Goal: Task Accomplishment & Management: Manage account settings

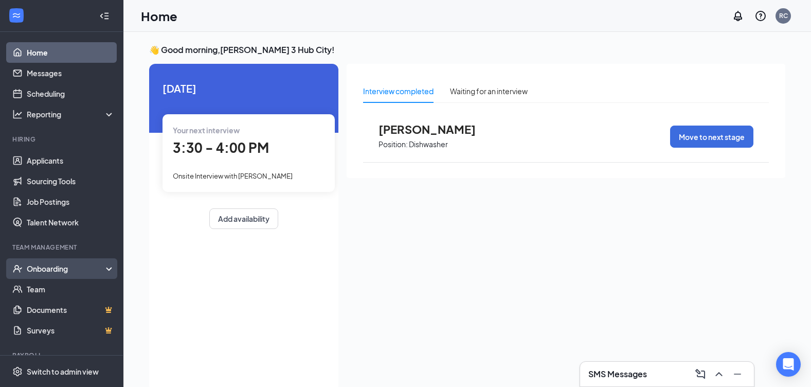
click at [51, 267] on div "Onboarding" at bounding box center [66, 268] width 79 height 10
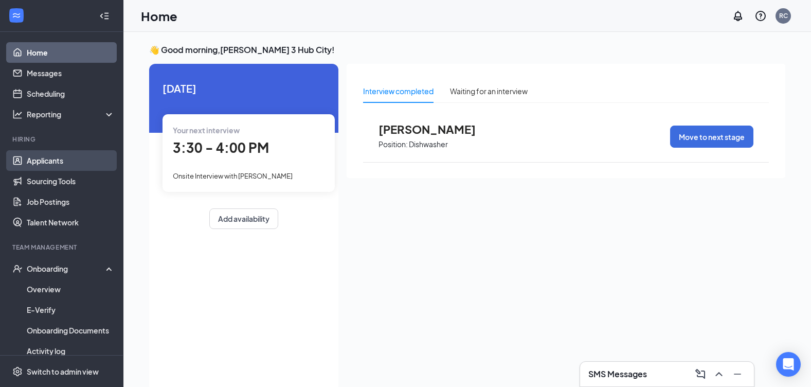
click at [70, 158] on link "Applicants" at bounding box center [71, 160] width 88 height 21
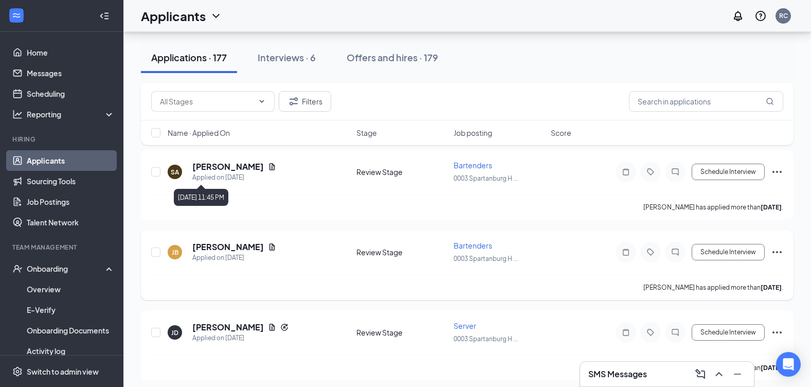
scroll to position [823, 0]
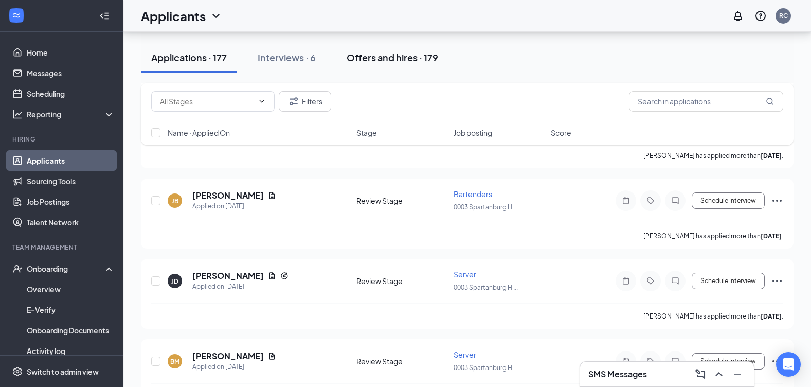
click at [356, 53] on div "Offers and hires · 179" at bounding box center [393, 57] width 92 height 13
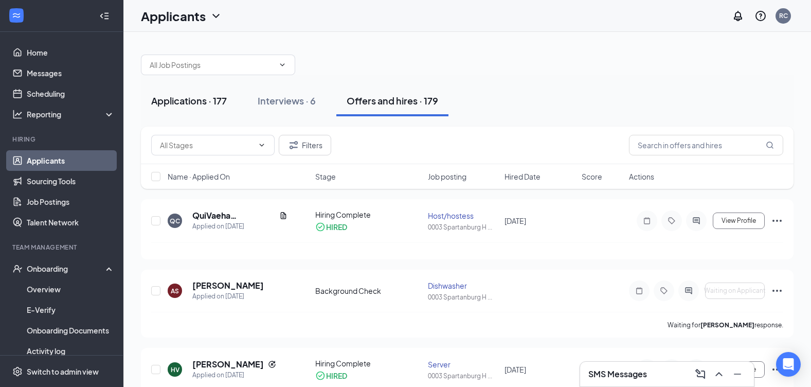
click at [209, 101] on div "Applications · 177" at bounding box center [189, 100] width 76 height 13
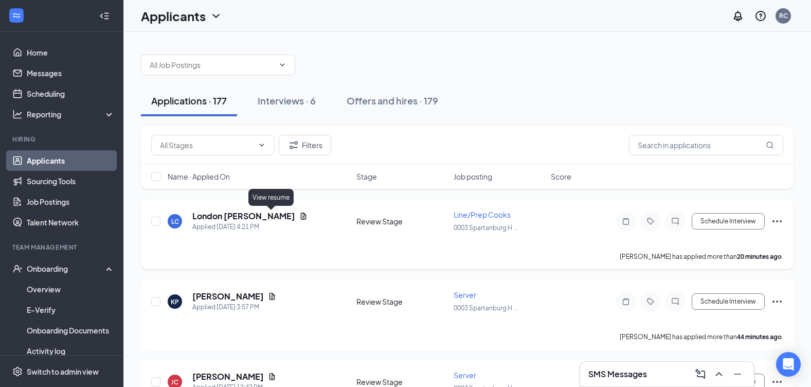
click at [299, 214] on icon "Document" at bounding box center [303, 216] width 8 height 8
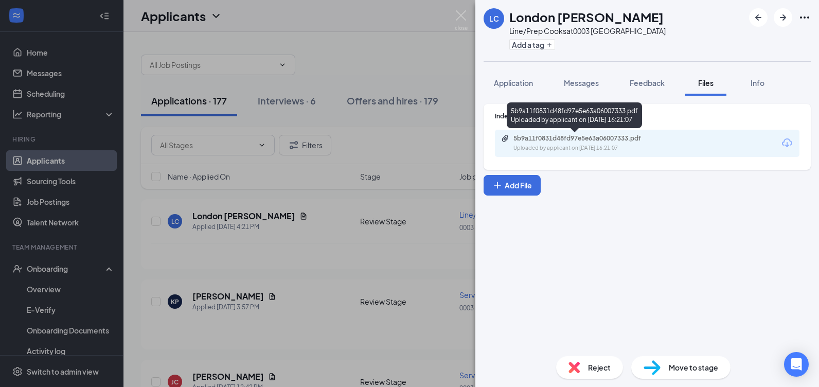
click at [604, 146] on div "Uploaded by applicant on [DATE] 16:21:07" at bounding box center [590, 148] width 154 height 8
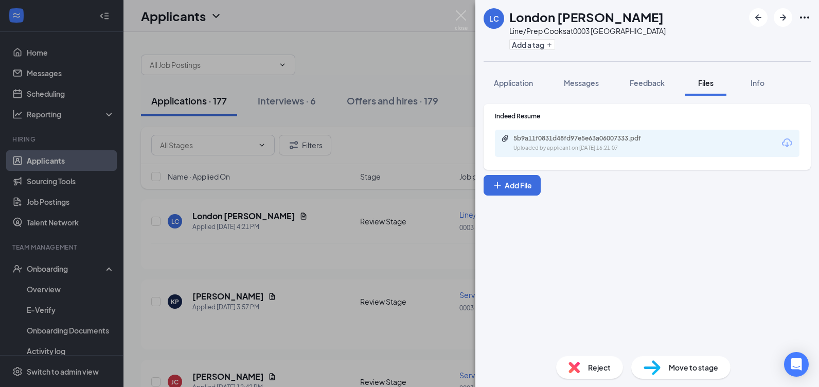
click at [298, 241] on div "LC London [PERSON_NAME] Line/Prep Cooks at 0003 [GEOGRAPHIC_DATA] Add a tag App…" at bounding box center [409, 193] width 819 height 387
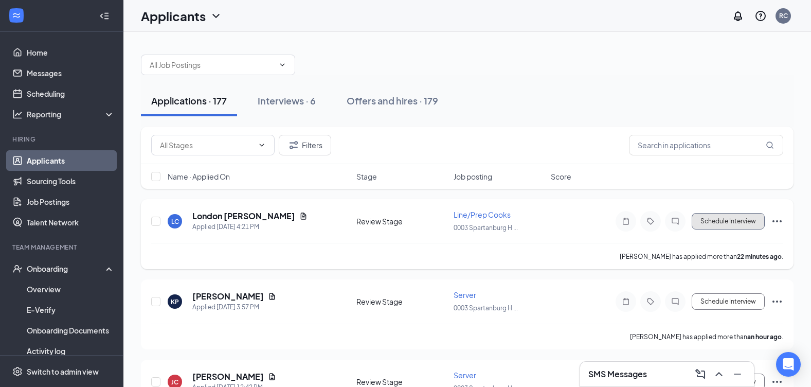
click at [742, 225] on button "Schedule Interview" at bounding box center [728, 221] width 73 height 16
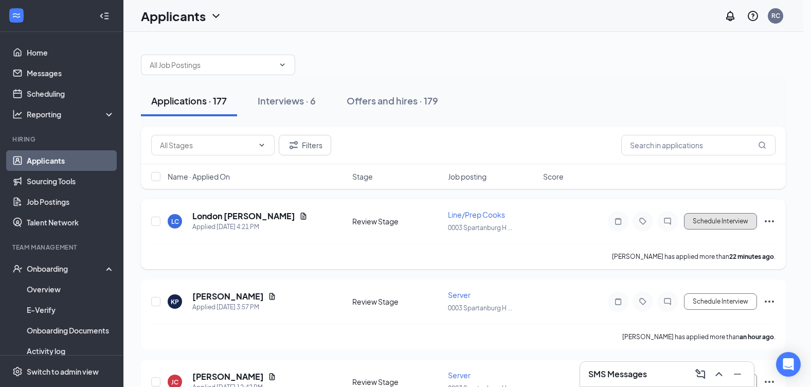
type input "Onsite Interview (next stage)"
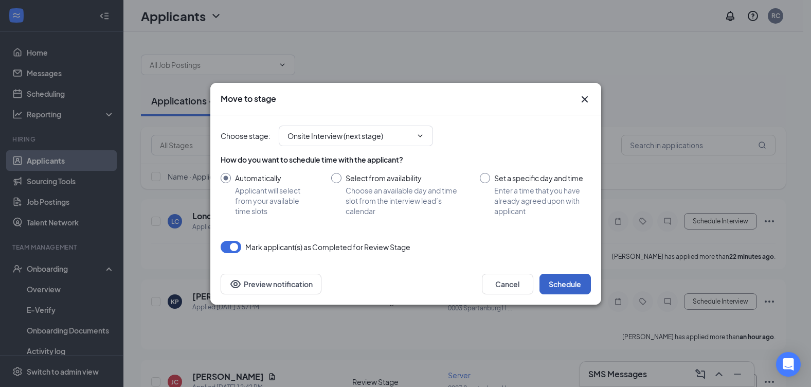
click at [572, 285] on button "Schedule" at bounding box center [565, 284] width 51 height 21
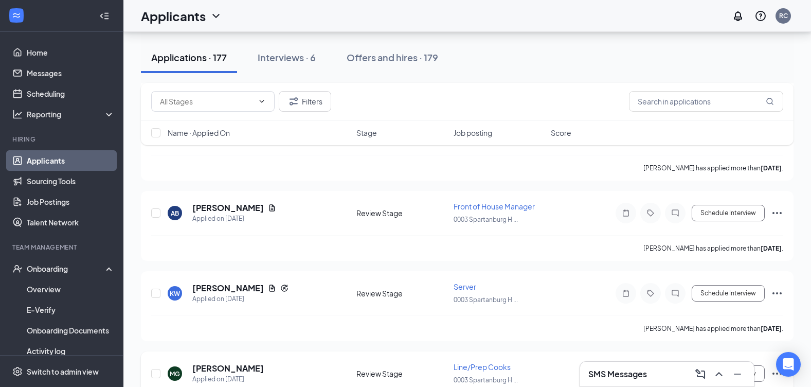
scroll to position [3292, 0]
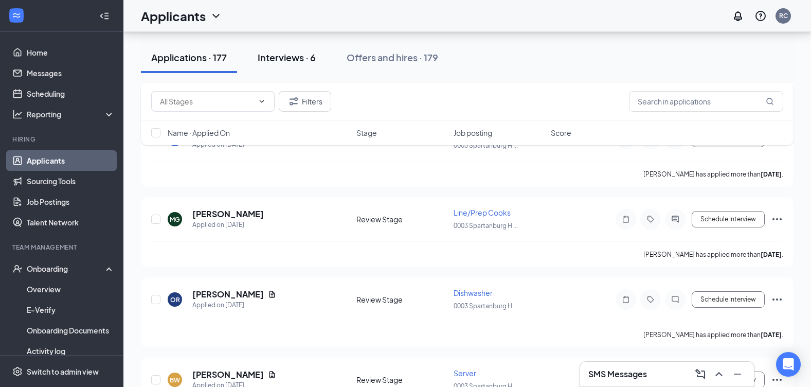
click at [290, 59] on div "Interviews · 6" at bounding box center [287, 57] width 58 height 13
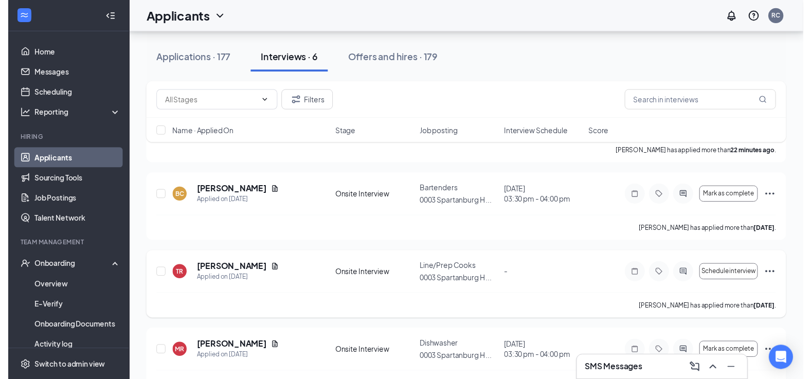
scroll to position [103, 0]
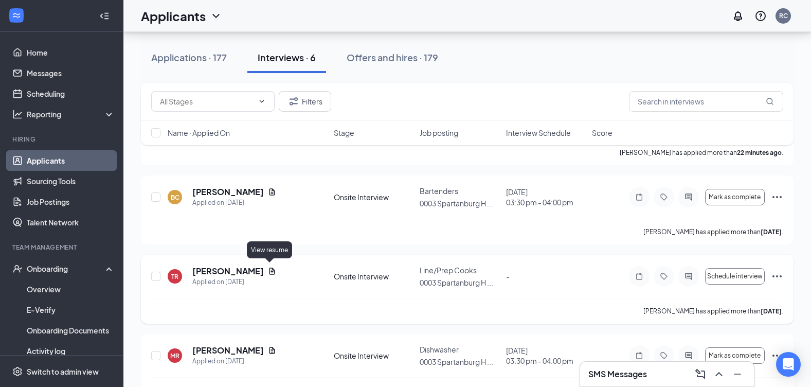
click at [269, 268] on icon "Document" at bounding box center [272, 271] width 8 height 8
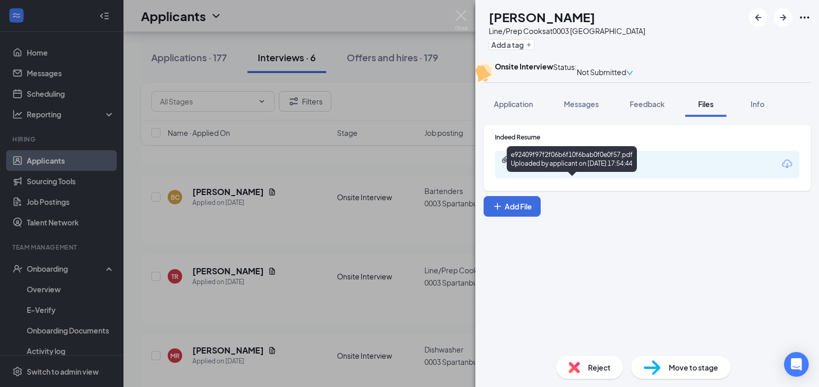
click at [569, 173] on div "Uploaded by applicant on [DATE] 17:54:44" at bounding box center [590, 169] width 154 height 8
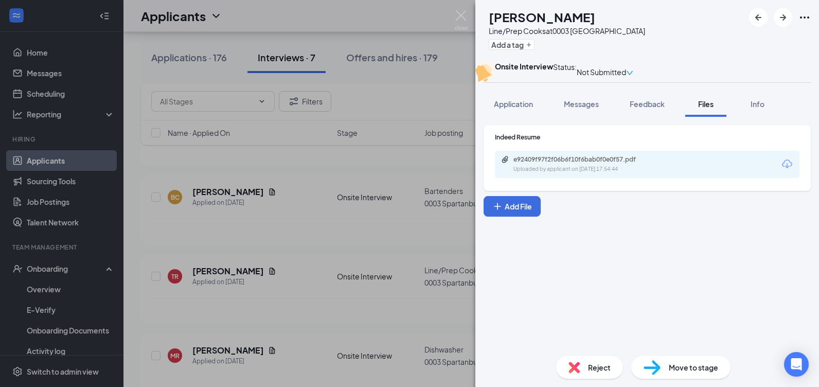
click at [369, 295] on div "TR [PERSON_NAME] Line/Prep Cooks at 0003 [GEOGRAPHIC_DATA] Add a tag Onsite Int…" at bounding box center [409, 193] width 819 height 387
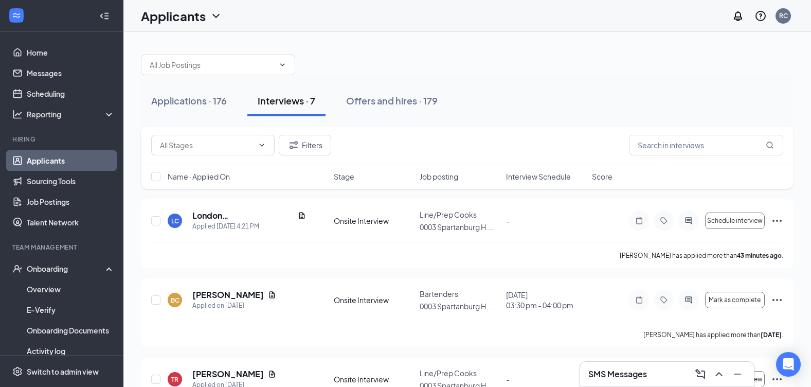
click at [563, 95] on div "Applications · 176 Interviews · 7 Offers and hires · 179" at bounding box center [467, 100] width 653 height 31
click at [186, 100] on div "Applications · 176" at bounding box center [189, 100] width 76 height 13
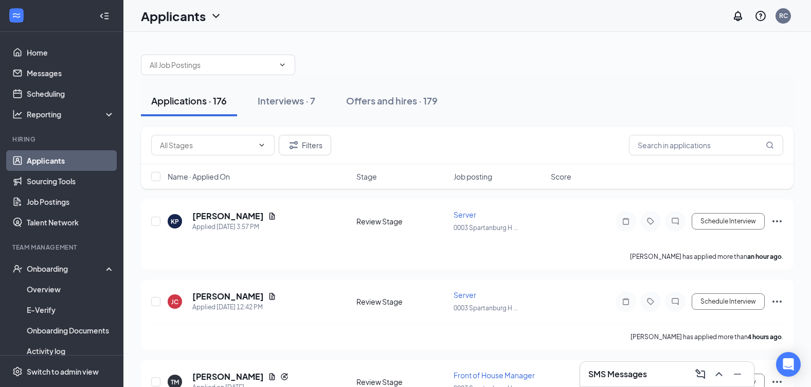
click at [496, 106] on div "Applications · 176 Interviews · 7 Offers and hires · 179" at bounding box center [467, 100] width 653 height 31
drag, startPoint x: 496, startPoint y: 106, endPoint x: 443, endPoint y: 58, distance: 71.4
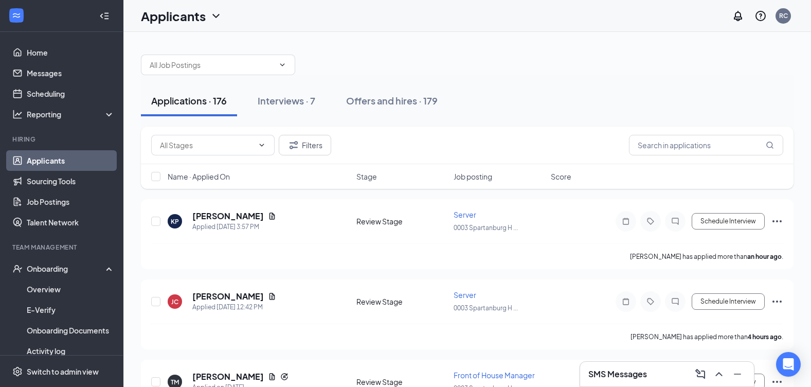
click at [443, 58] on div at bounding box center [467, 59] width 653 height 31
